Goal: Transaction & Acquisition: Obtain resource

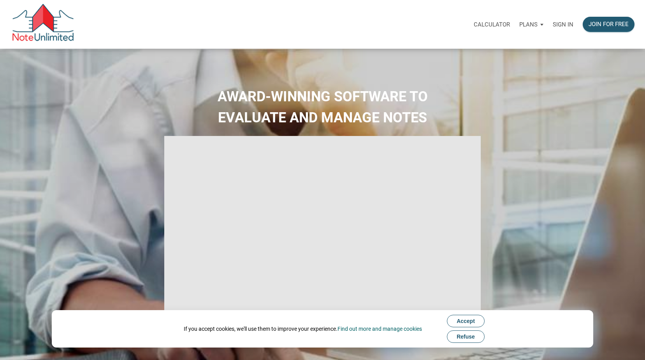
click at [566, 24] on p "Sign in" at bounding box center [563, 24] width 21 height 7
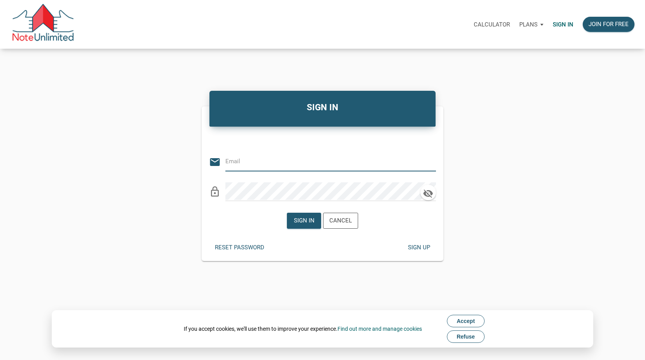
type input "[PERSON_NAME][EMAIL_ADDRESS][PERSON_NAME][DOMAIN_NAME]"
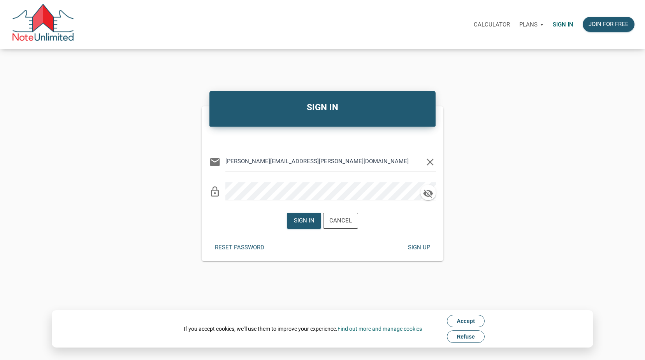
click at [470, 337] on span "Refuse" at bounding box center [466, 336] width 18 height 6
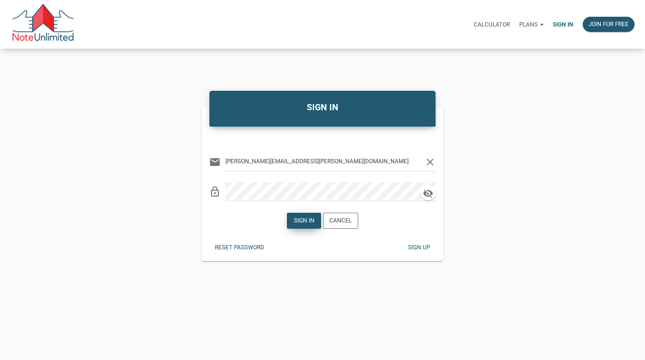
click at [308, 219] on div "Sign in" at bounding box center [303, 220] width 21 height 9
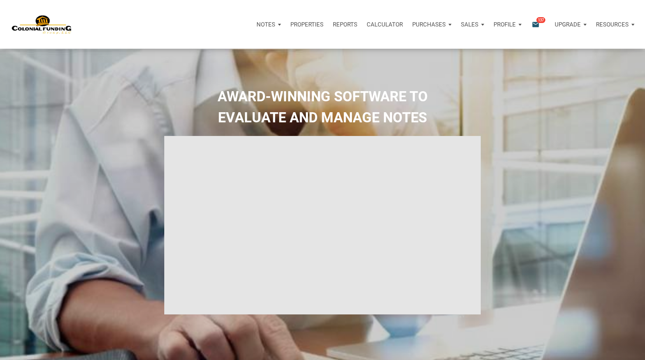
type input "Introduction to new features"
select select
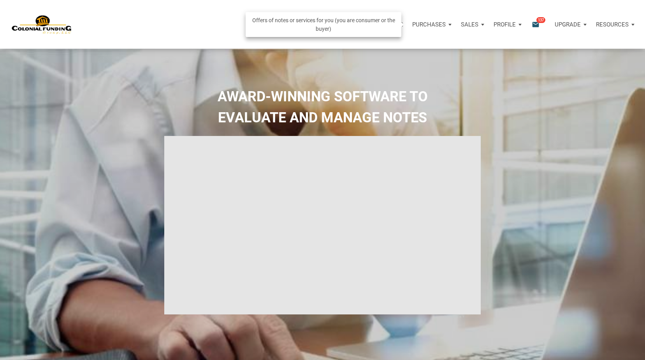
click at [438, 23] on p "Purchases" at bounding box center [428, 24] width 33 height 7
click at [413, 43] on link "Note Offers" at bounding box center [417, 45] width 74 height 16
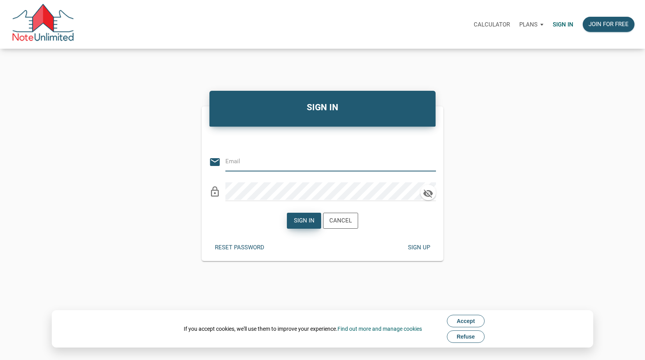
type input "[PERSON_NAME][EMAIL_ADDRESS][PERSON_NAME][DOMAIN_NAME]"
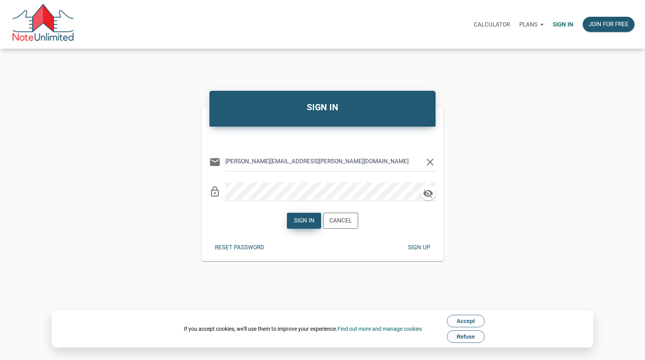
click at [302, 218] on div "Sign in" at bounding box center [303, 220] width 21 height 9
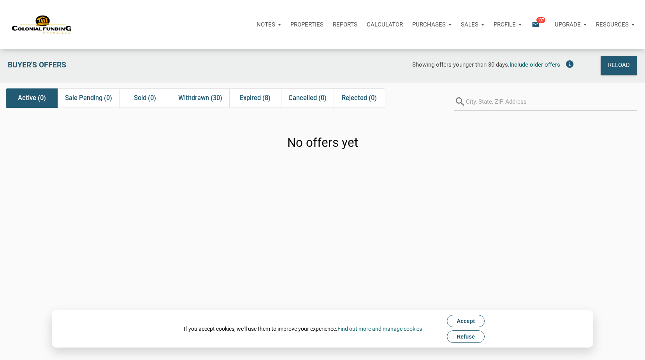
click at [468, 337] on span "Refuse" at bounding box center [466, 336] width 18 height 6
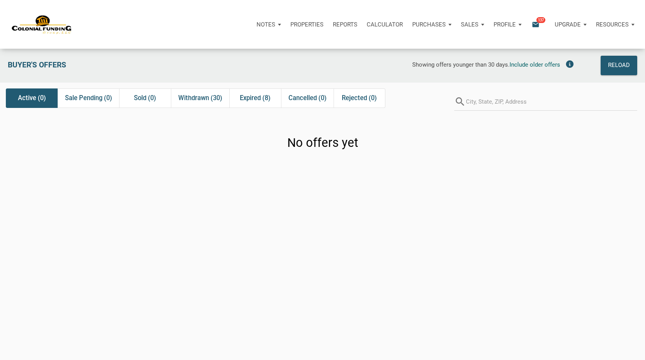
click at [538, 25] on icon "email" at bounding box center [535, 24] width 9 height 9
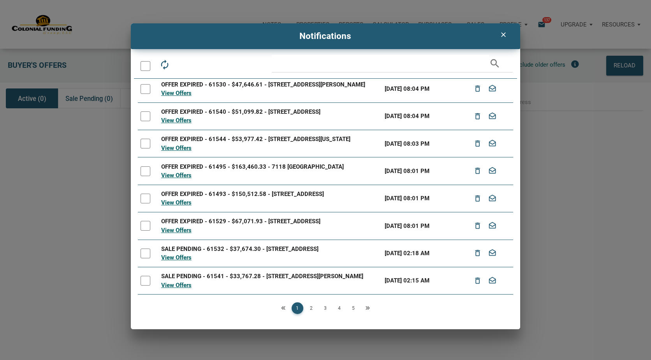
scroll to position [87, 0]
click at [312, 307] on link "2" at bounding box center [312, 308] width 12 height 12
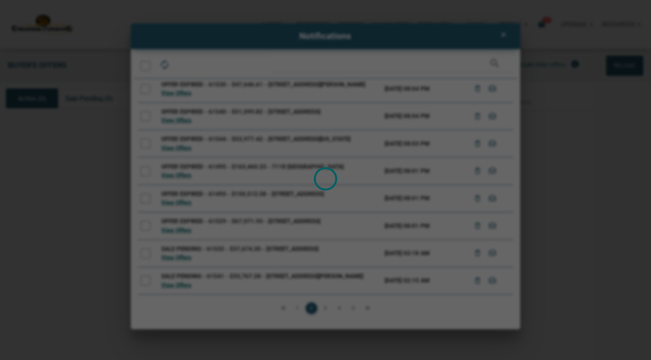
scroll to position [0, 0]
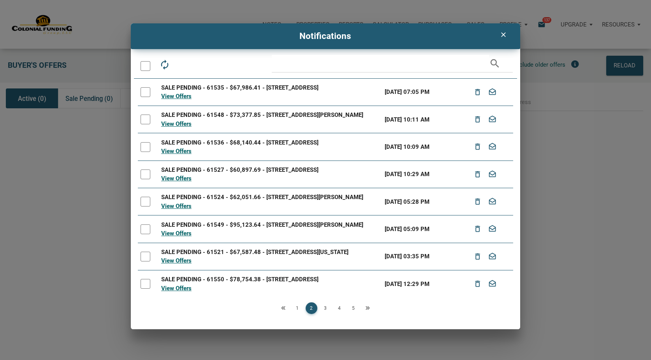
click at [367, 307] on icon "Next" at bounding box center [367, 308] width 5 height 5
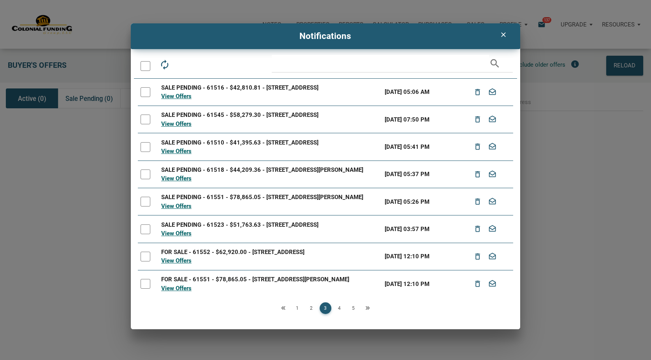
click at [284, 309] on icon "Previous" at bounding box center [283, 308] width 5 height 5
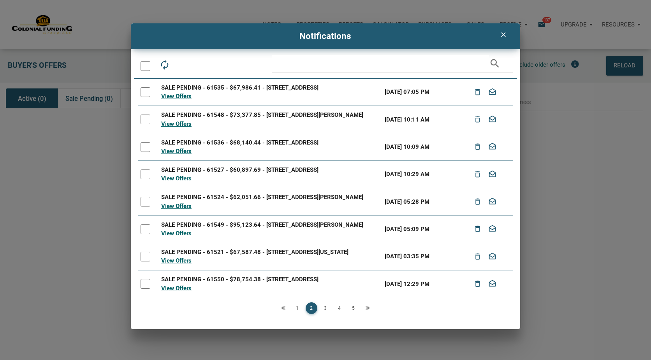
click at [284, 309] on icon "Previous" at bounding box center [283, 308] width 5 height 5
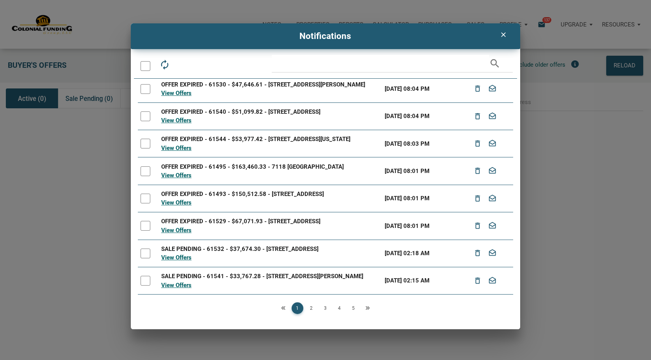
scroll to position [67, 0]
drag, startPoint x: 511, startPoint y: 171, endPoint x: 510, endPoint y: 144, distance: 26.9
click at [510, 144] on tbody "OFFER EXPIRED - 61526 - $35,982.39 - 720 North 14th Street, New Castle, IN, 473…" at bounding box center [325, 158] width 375 height 274
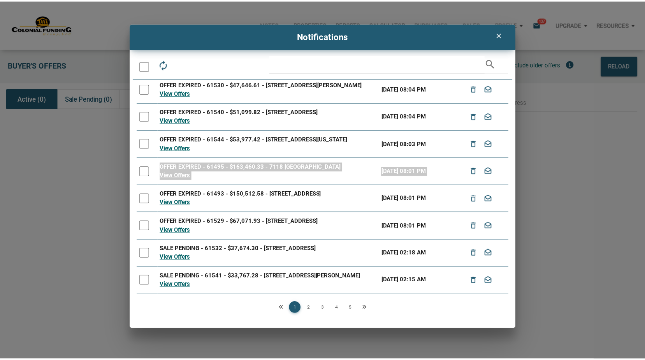
scroll to position [0, 0]
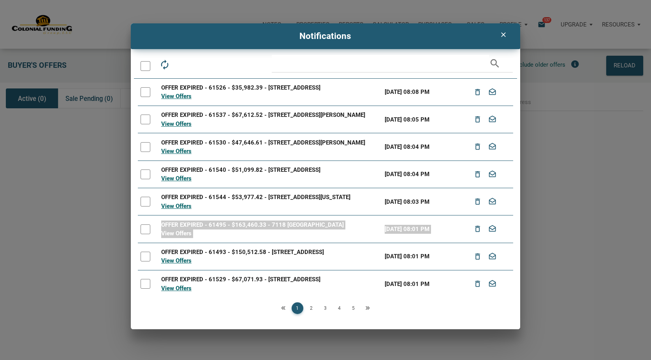
click at [179, 237] on link "View Offers" at bounding box center [176, 233] width 30 height 7
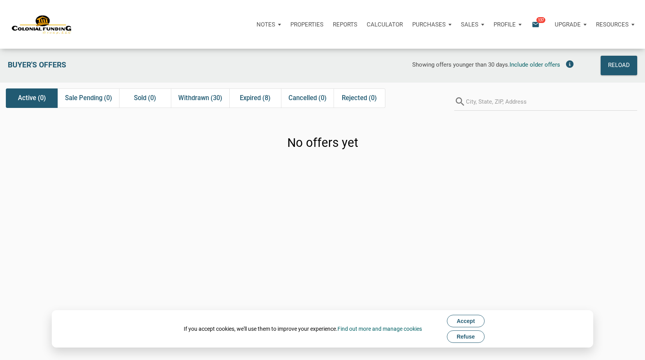
click at [469, 337] on span "Refuse" at bounding box center [466, 336] width 18 height 6
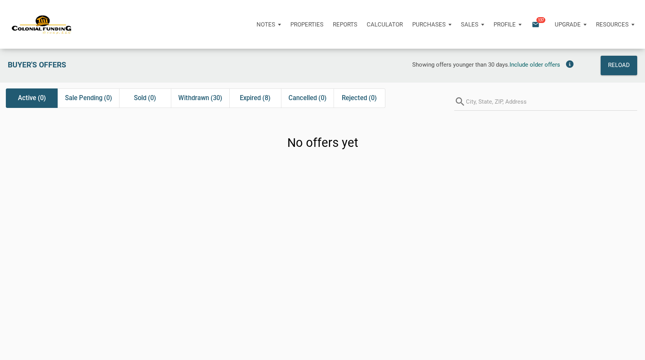
click at [539, 22] on span "137" at bounding box center [540, 20] width 9 height 6
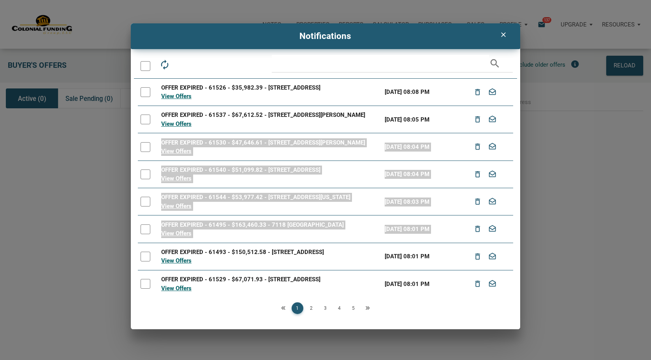
drag, startPoint x: 510, startPoint y: 132, endPoint x: 521, endPoint y: 245, distance: 113.4
click at [521, 245] on div "clear Notifications autorenew delete_outline drafts email search OFFER EXPIRED …" at bounding box center [325, 176] width 651 height 306
click at [504, 33] on icon "clear" at bounding box center [503, 35] width 9 height 8
